Goal: Information Seeking & Learning: Understand process/instructions

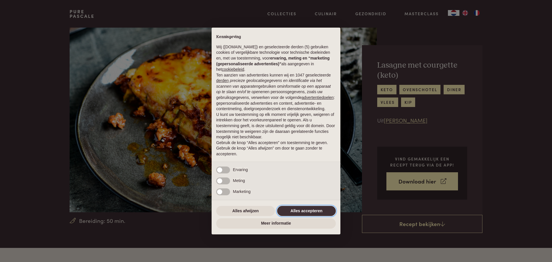
click at [298, 211] on button "Alles accepteren" at bounding box center [306, 211] width 59 height 10
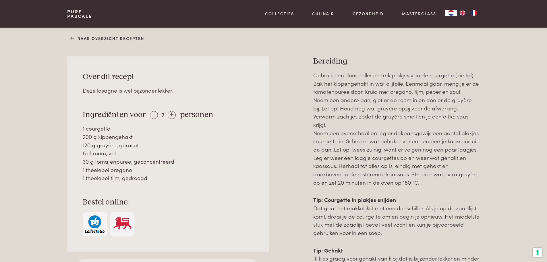
scroll to position [201, 0]
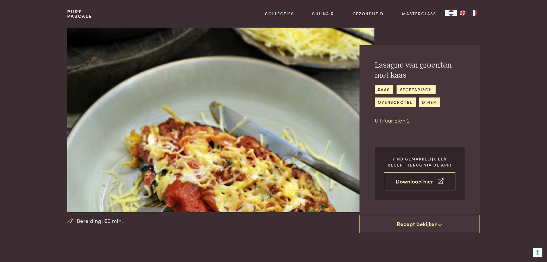
click at [414, 183] on link "Download hier" at bounding box center [420, 181] width 72 height 18
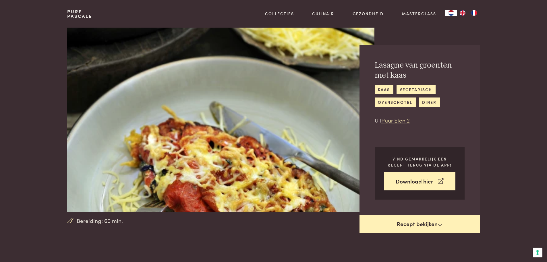
click at [402, 222] on link "Recept bekijken" at bounding box center [420, 224] width 120 height 18
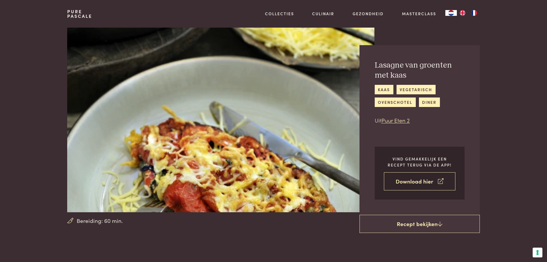
click at [438, 181] on icon at bounding box center [440, 181] width 5 height 8
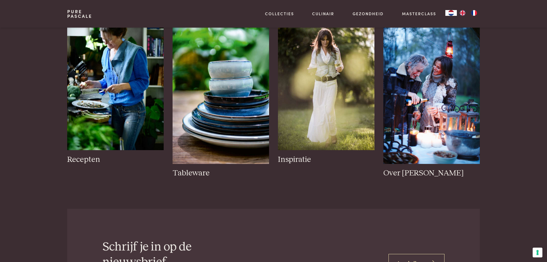
scroll to position [460, 0]
